Goal: Task Accomplishment & Management: Manage account settings

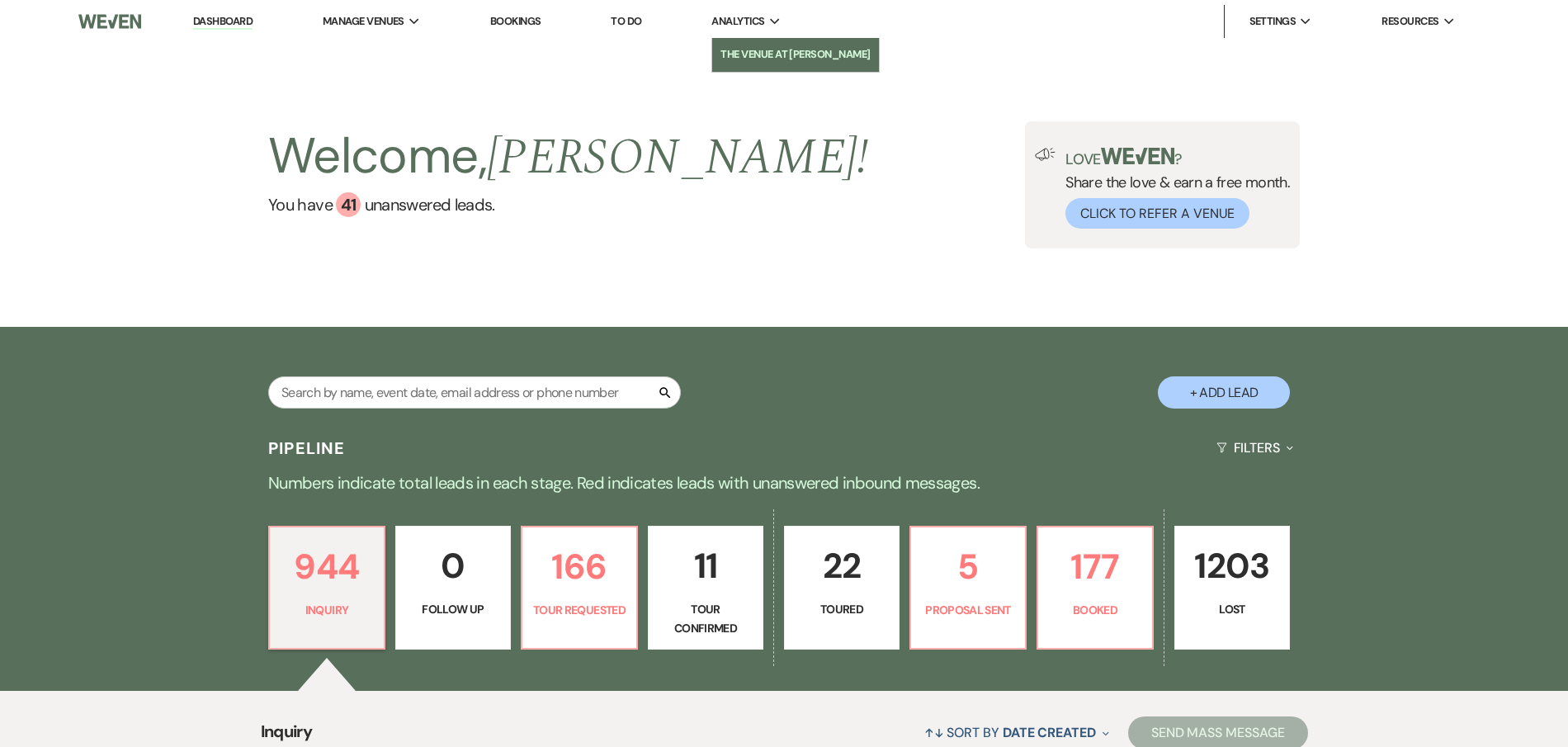
click at [740, 57] on li "The Venue at [PERSON_NAME]" at bounding box center [795, 55] width 150 height 16
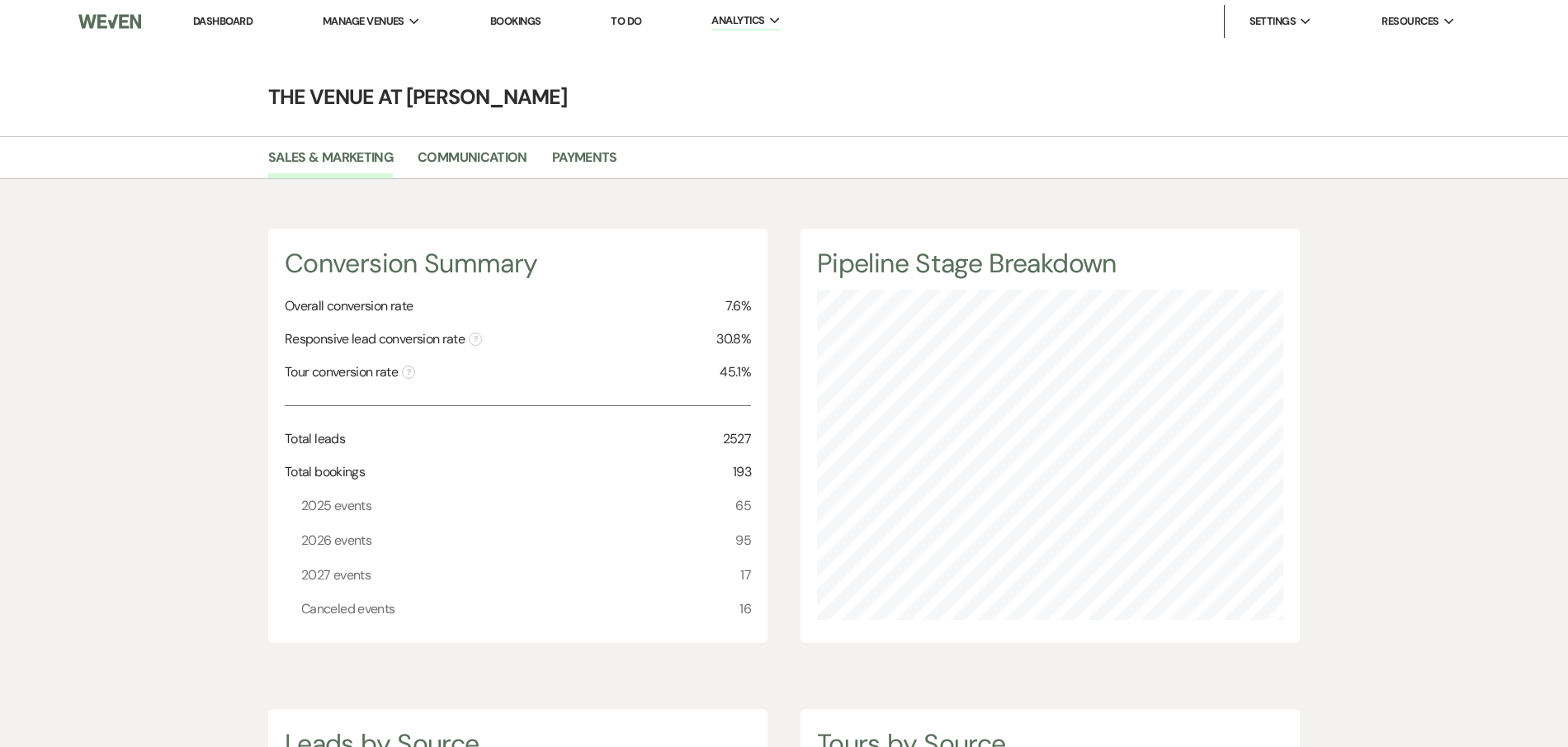
scroll to position [747, 1568]
click at [557, 156] on link "Payments" at bounding box center [585, 162] width 66 height 31
select select "2025"
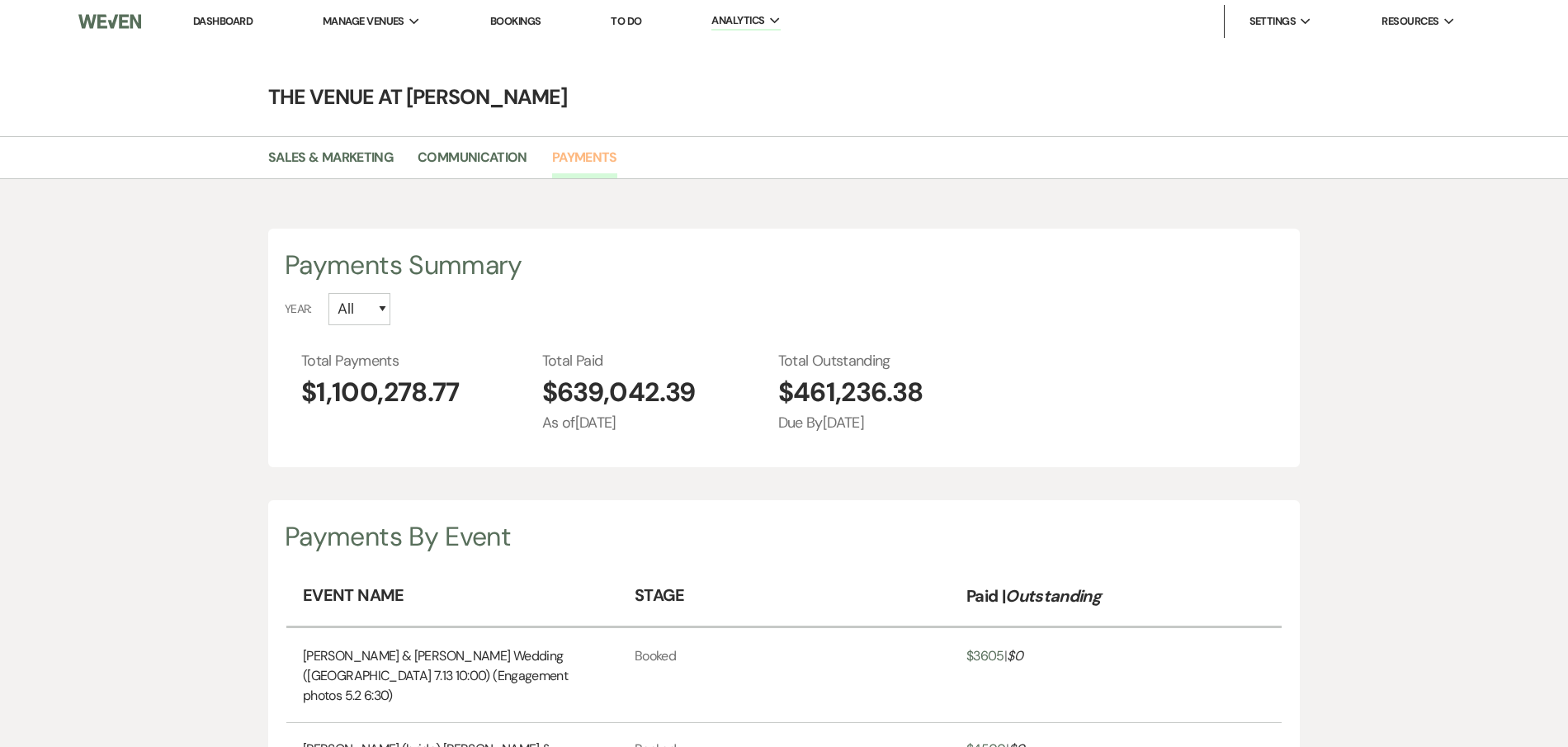
scroll to position [747, 1568]
